Goal: Information Seeking & Learning: Learn about a topic

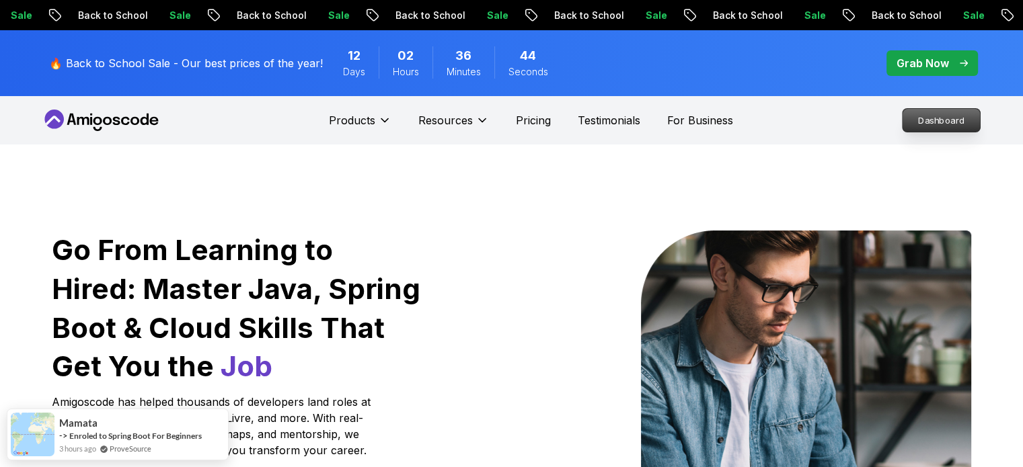
click at [907, 120] on p "Dashboard" at bounding box center [940, 120] width 77 height 23
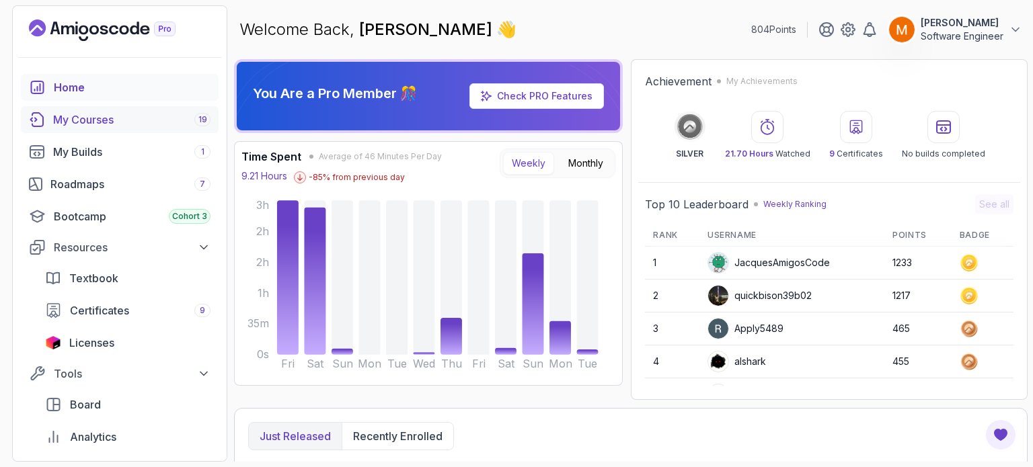
click at [74, 127] on div "My Courses 19" at bounding box center [131, 120] width 157 height 16
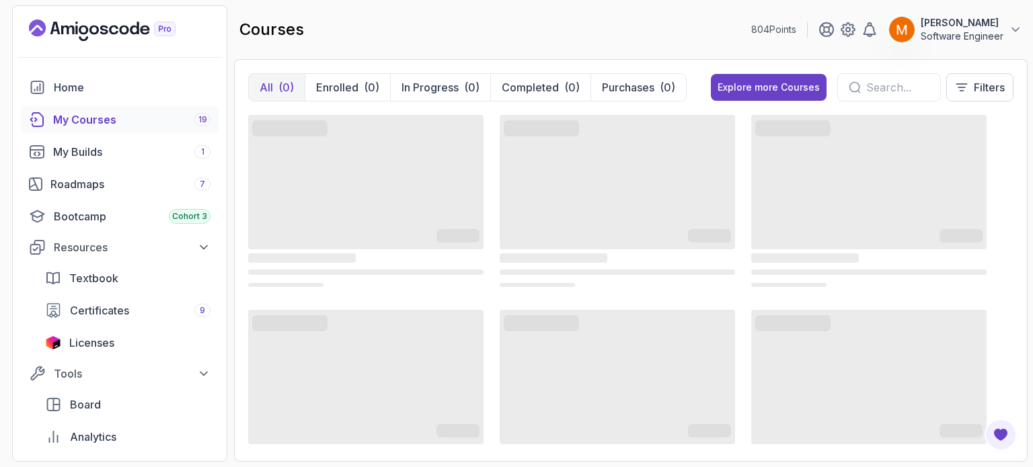
click at [866, 85] on input "text" at bounding box center [897, 87] width 63 height 16
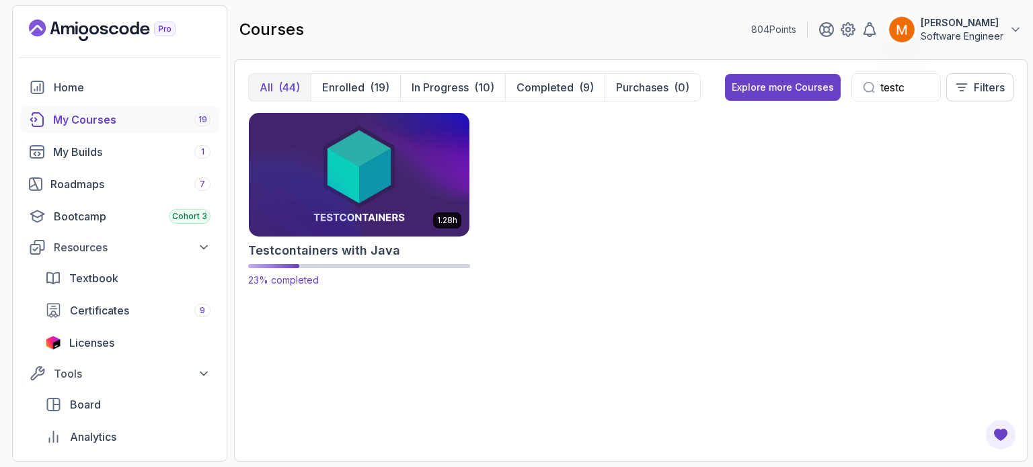
type input "testc"
click at [312, 243] on h2 "Testcontainers with Java" at bounding box center [324, 250] width 152 height 19
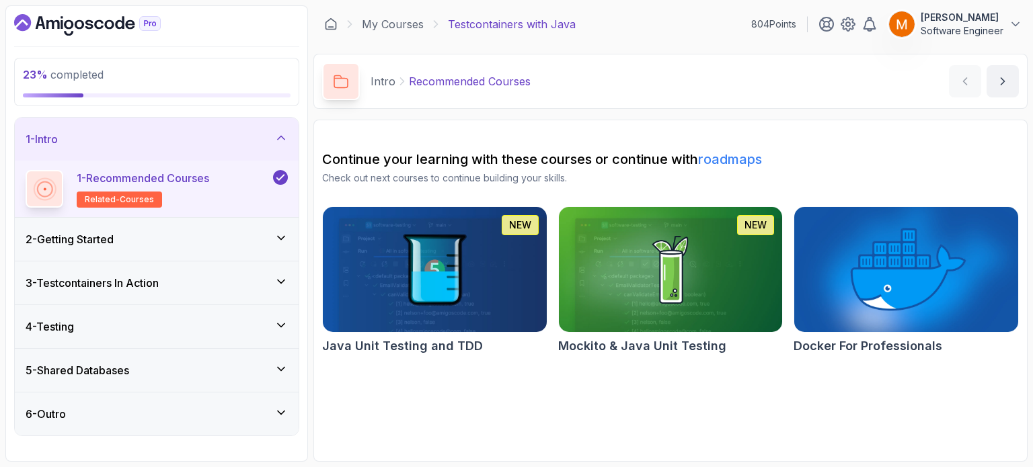
click at [141, 245] on div "2 - Getting Started" at bounding box center [157, 239] width 262 height 16
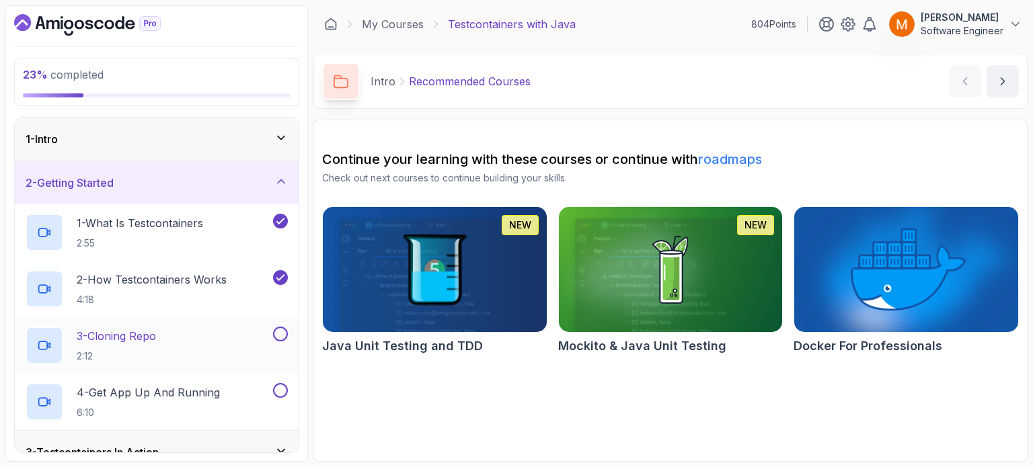
click at [163, 339] on div "3 - Cloning Repo 2:12" at bounding box center [148, 346] width 245 height 38
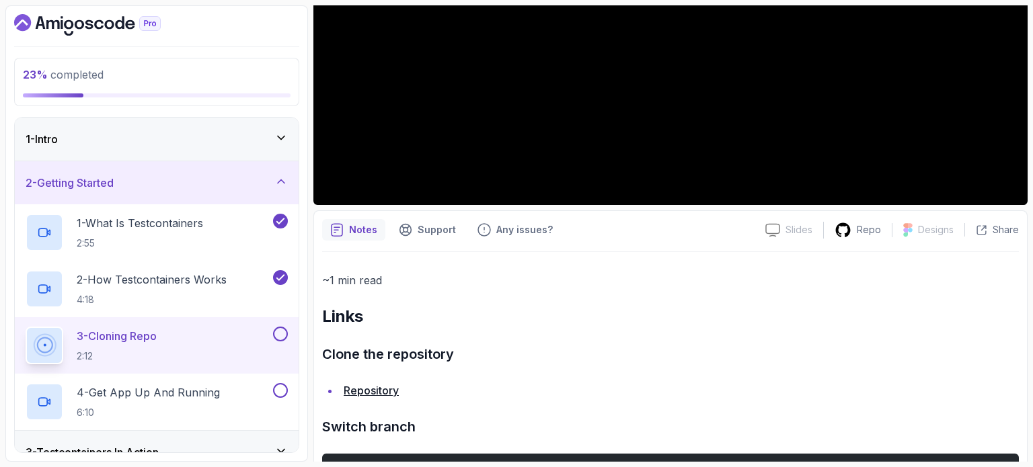
scroll to position [399, 0]
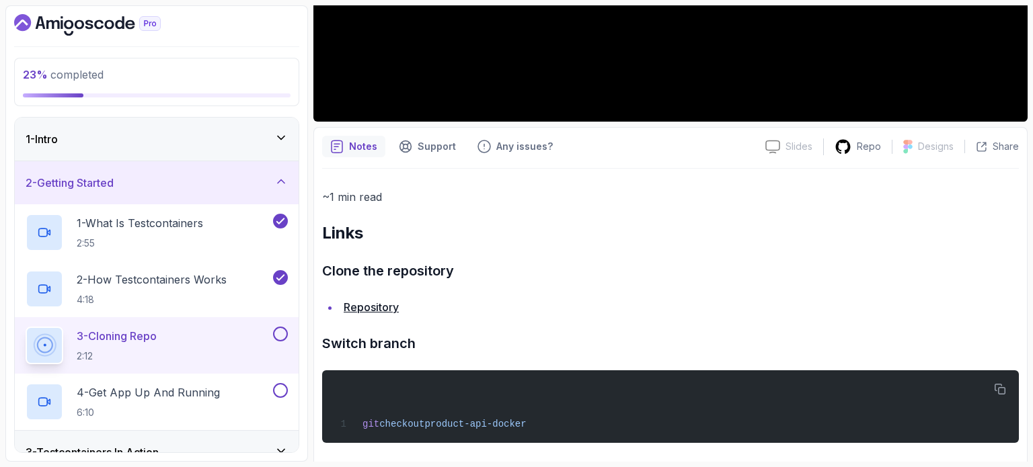
click at [382, 306] on link "Repository" at bounding box center [371, 307] width 55 height 13
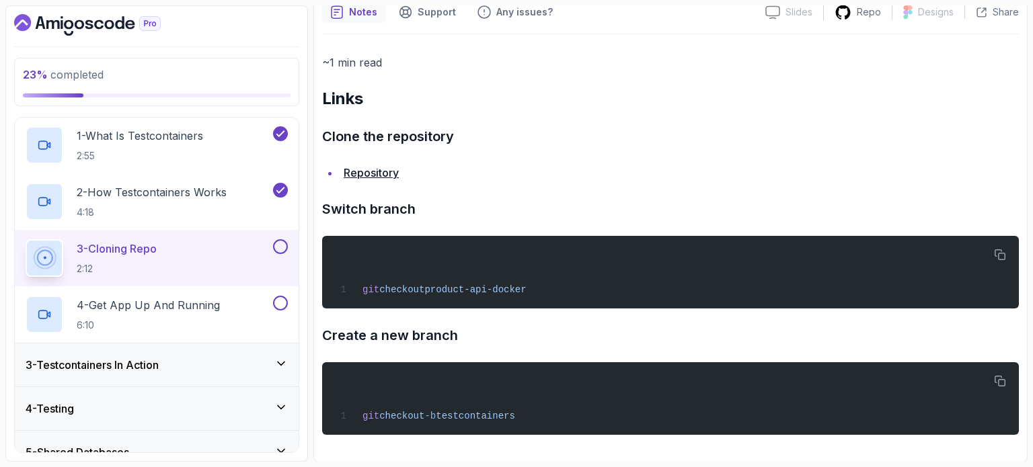
scroll to position [151, 0]
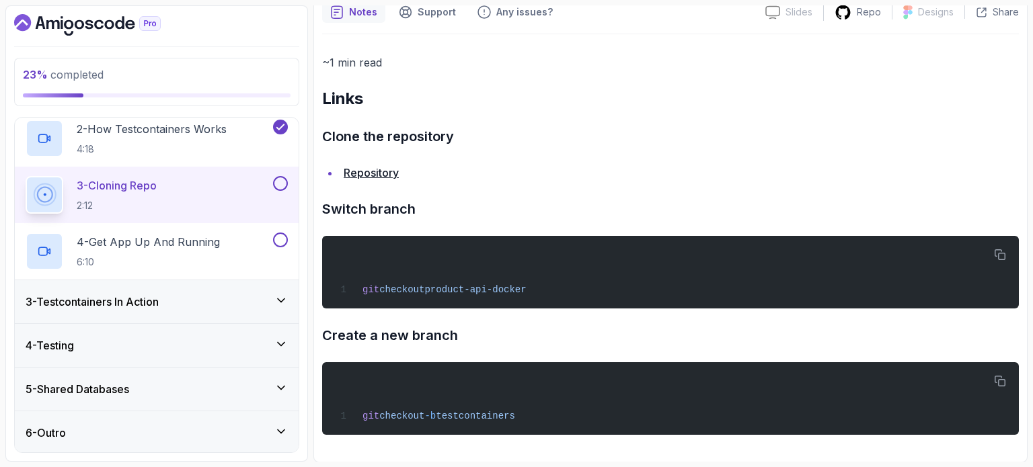
click at [127, 389] on h3 "5 - Shared Databases" at bounding box center [78, 389] width 104 height 16
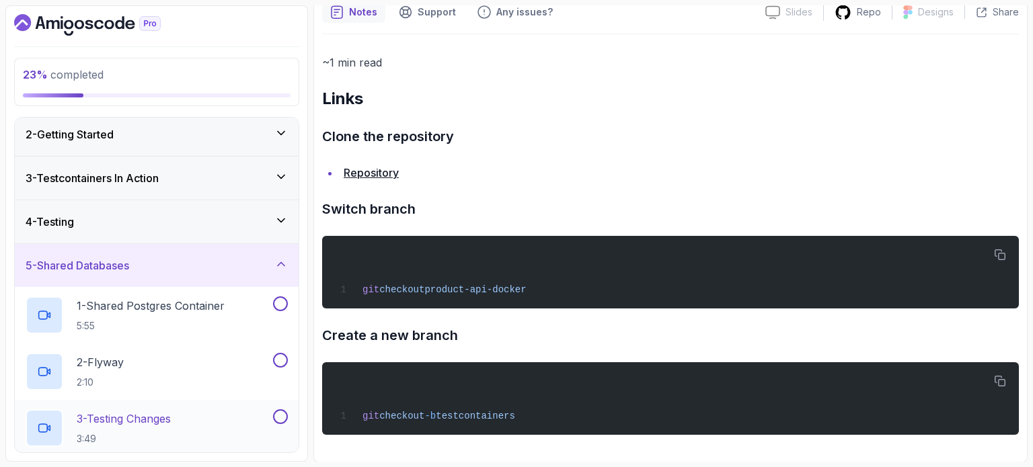
scroll to position [94, 0]
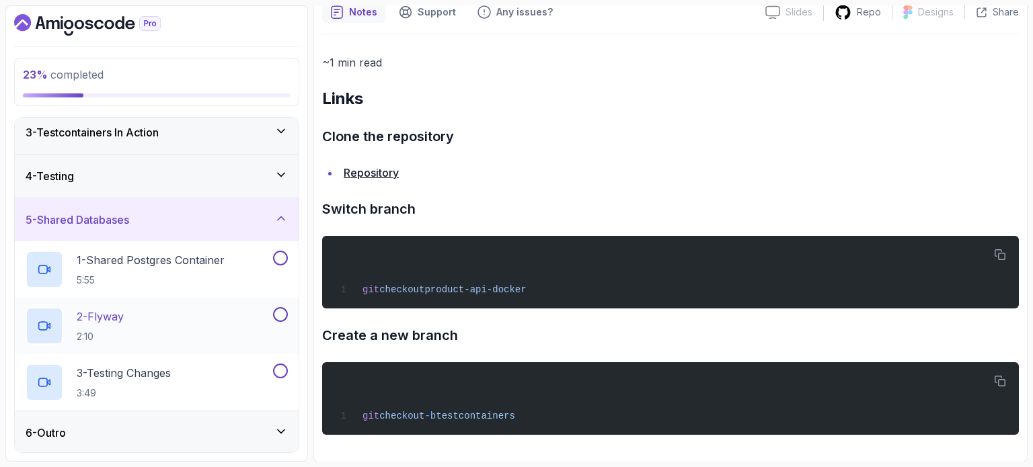
click at [159, 433] on div "6 - Outro" at bounding box center [157, 433] width 262 height 16
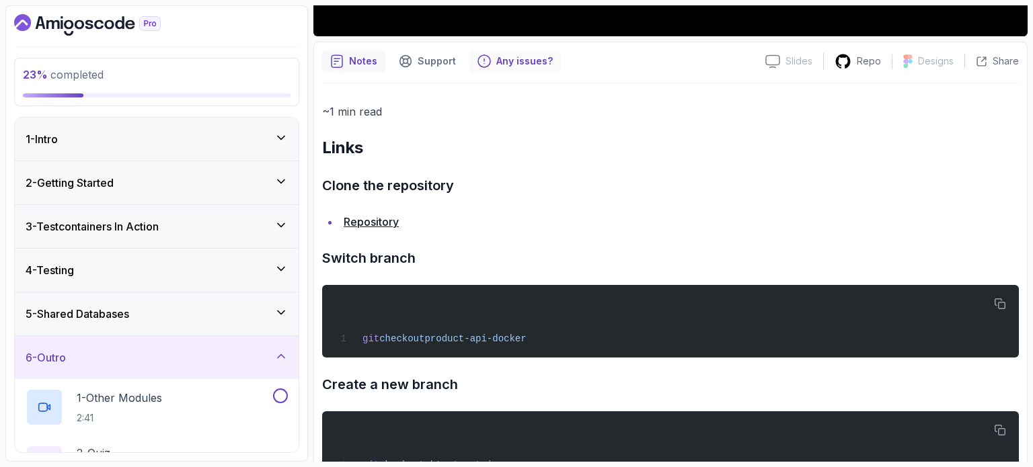
scroll to position [399, 0]
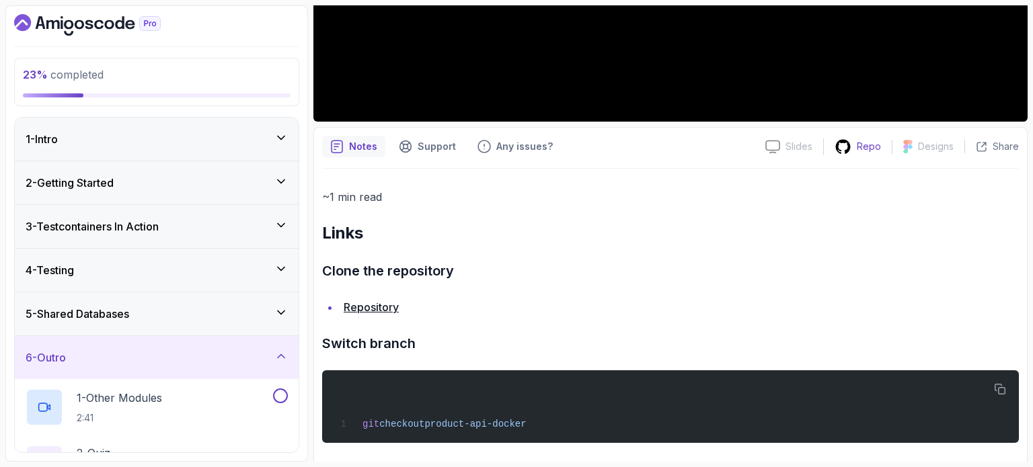
click at [860, 140] on p "Repo" at bounding box center [869, 146] width 24 height 13
